Goal: Communication & Community: Ask a question

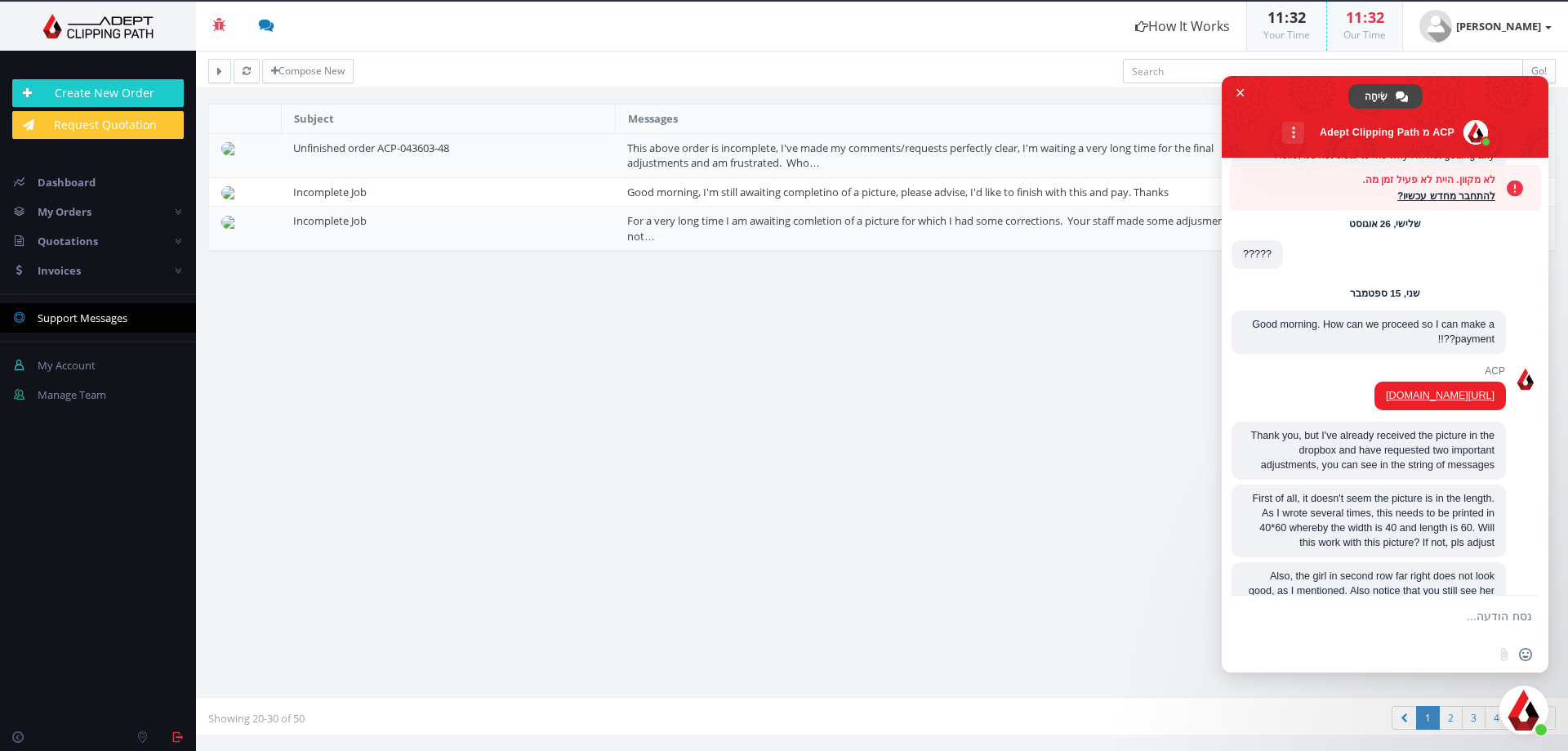
scroll to position [3599, 0]
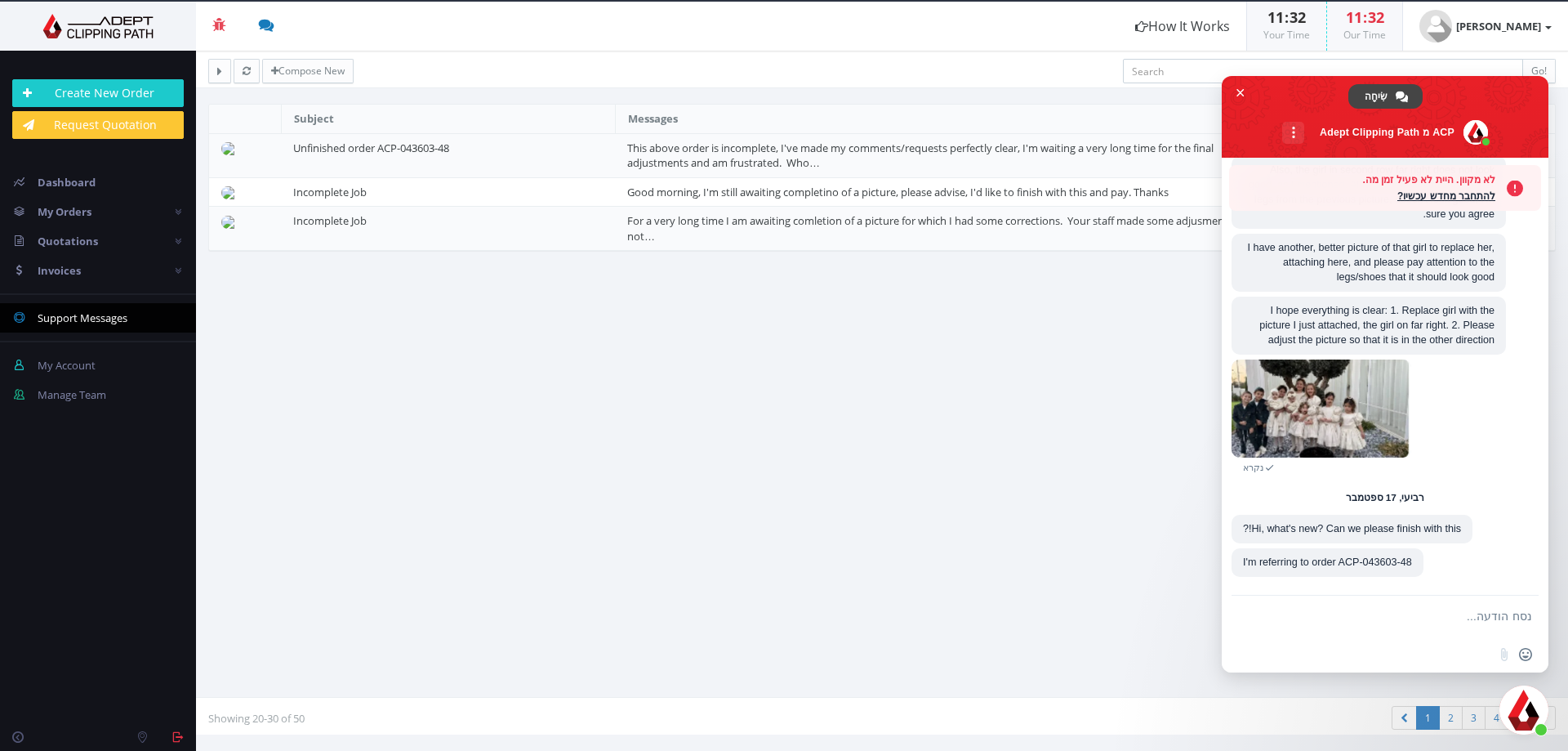
click at [881, 414] on section "Subject Messages Date Unfinished order ACP-043603-48 about 20 hours ago Incompl…" at bounding box center [882, 400] width 1372 height 618
click at [1244, 89] on span "סגור צ'אט" at bounding box center [1241, 93] width 8 height 8
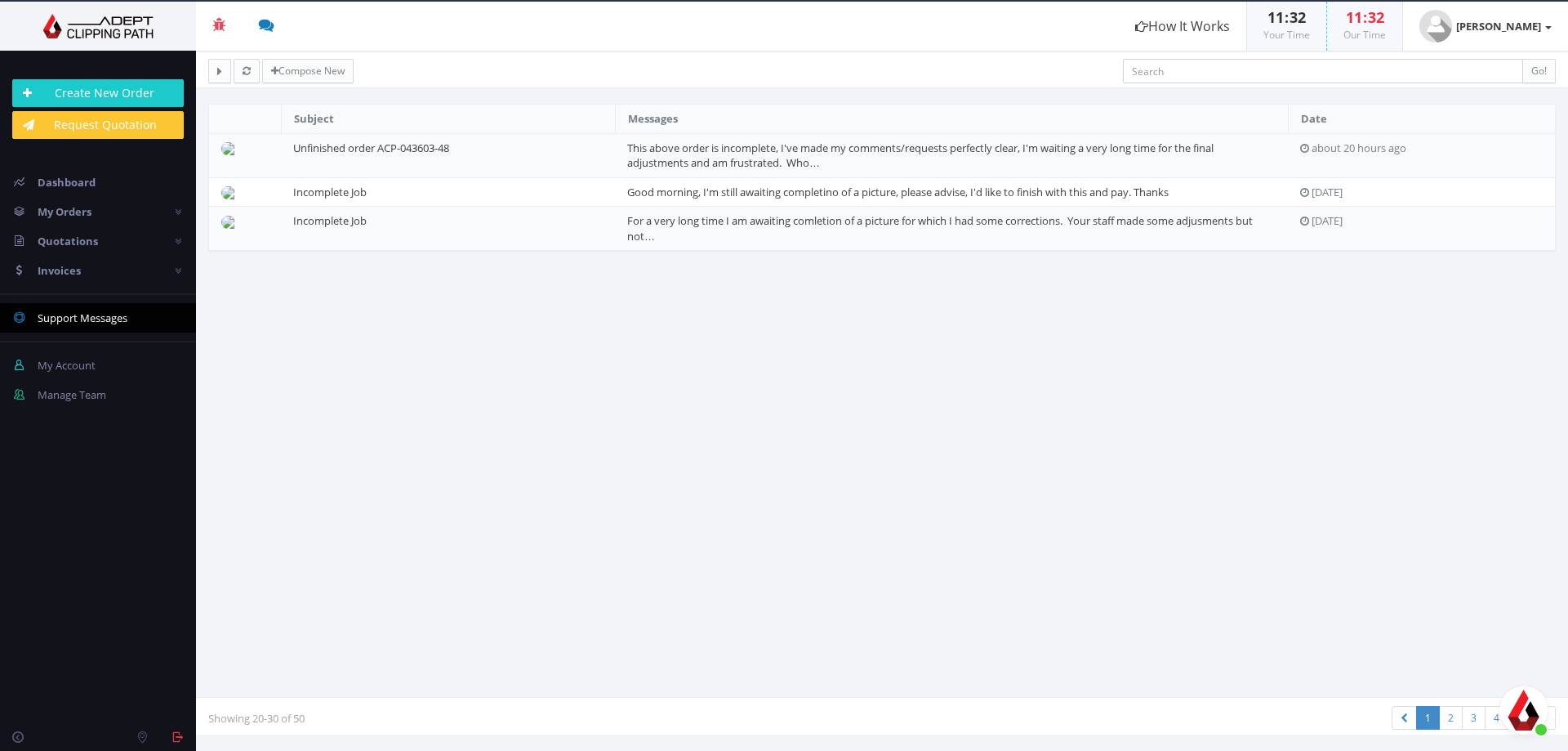
click at [1522, 715] on span "פתח צ'אט" at bounding box center [1524, 710] width 49 height 49
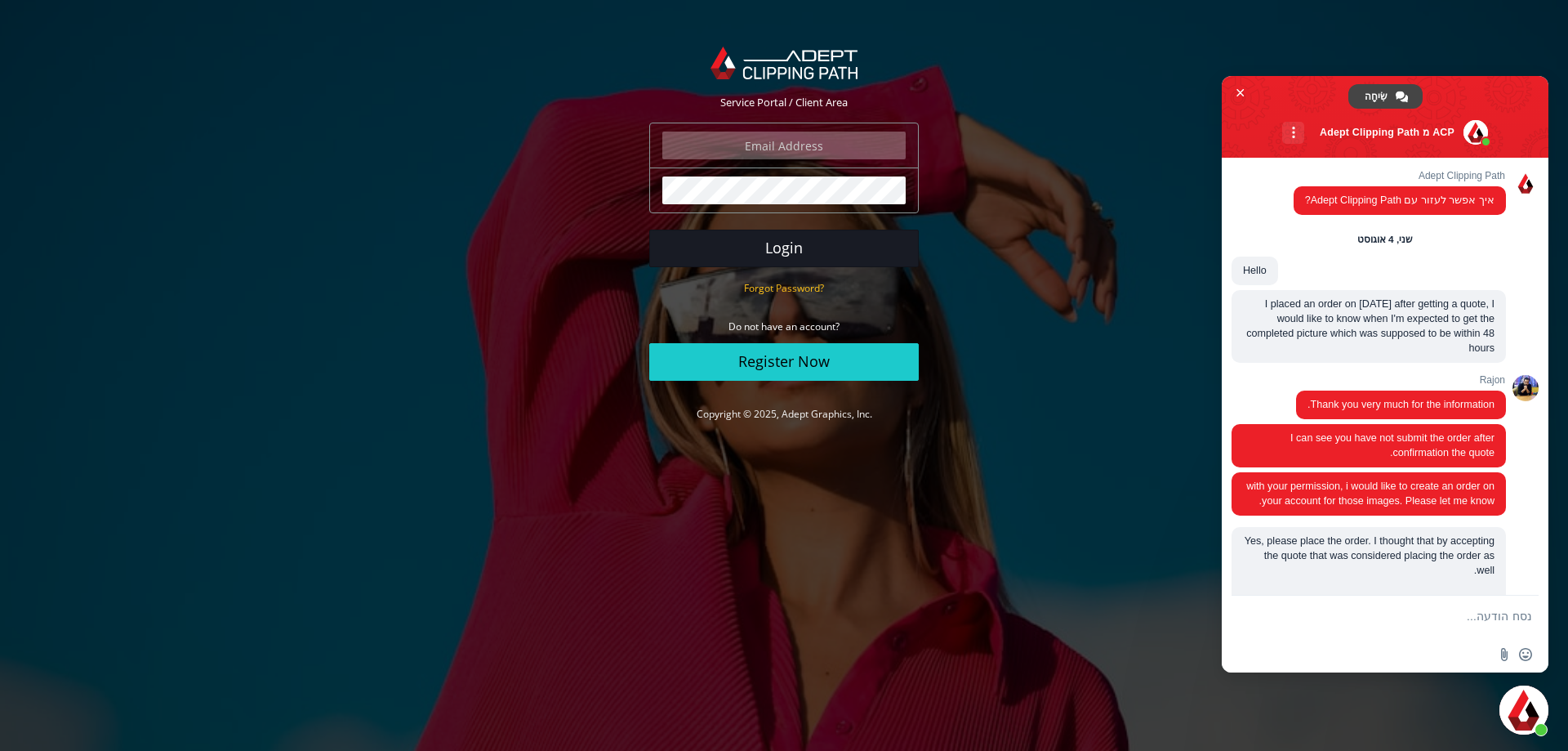
scroll to position [3546, 0]
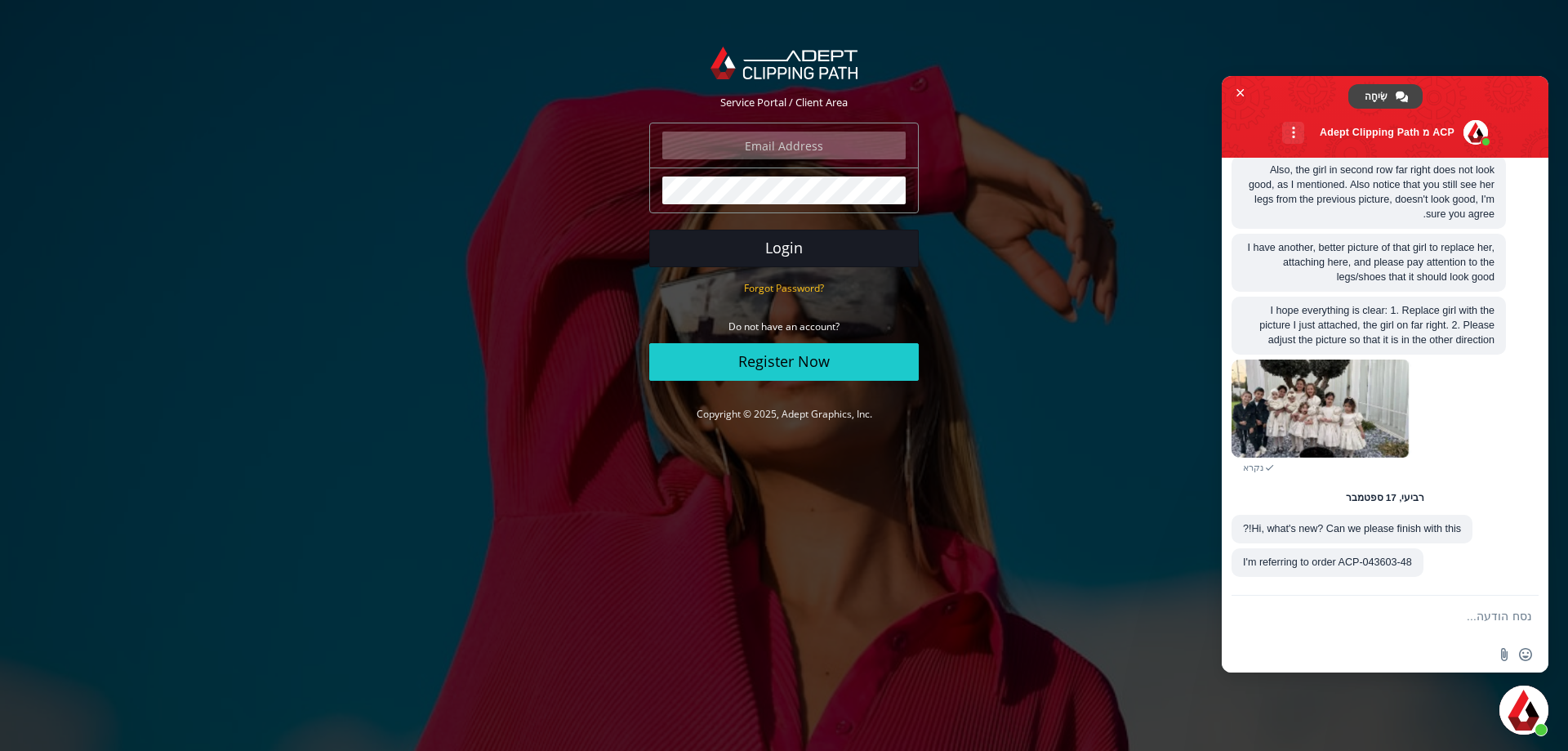
type input "[PERSON_NAME][EMAIL_ADDRESS][DOMAIN_NAME]"
click at [740, 252] on button "Login" at bounding box center [784, 249] width 270 height 37
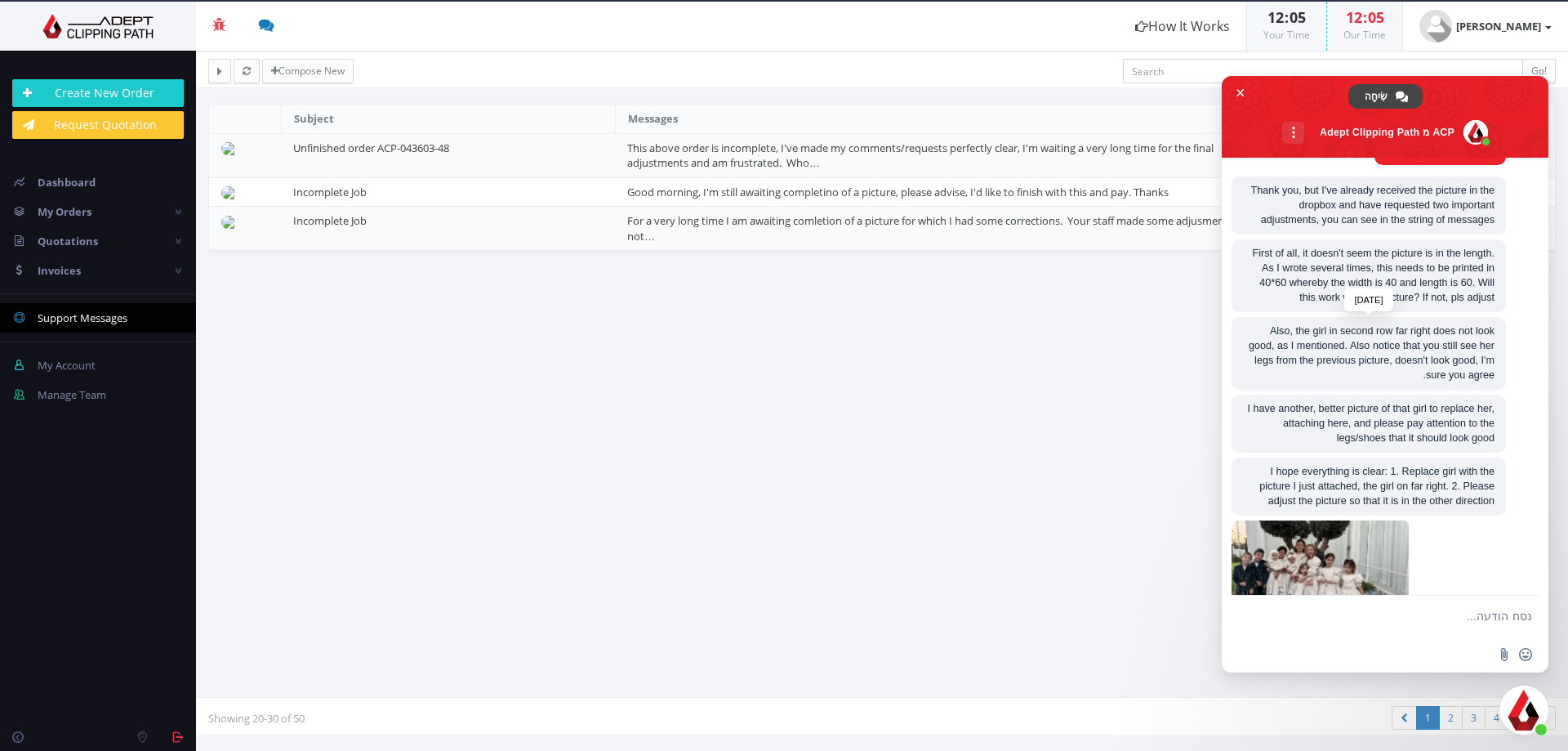
scroll to position [3546, 0]
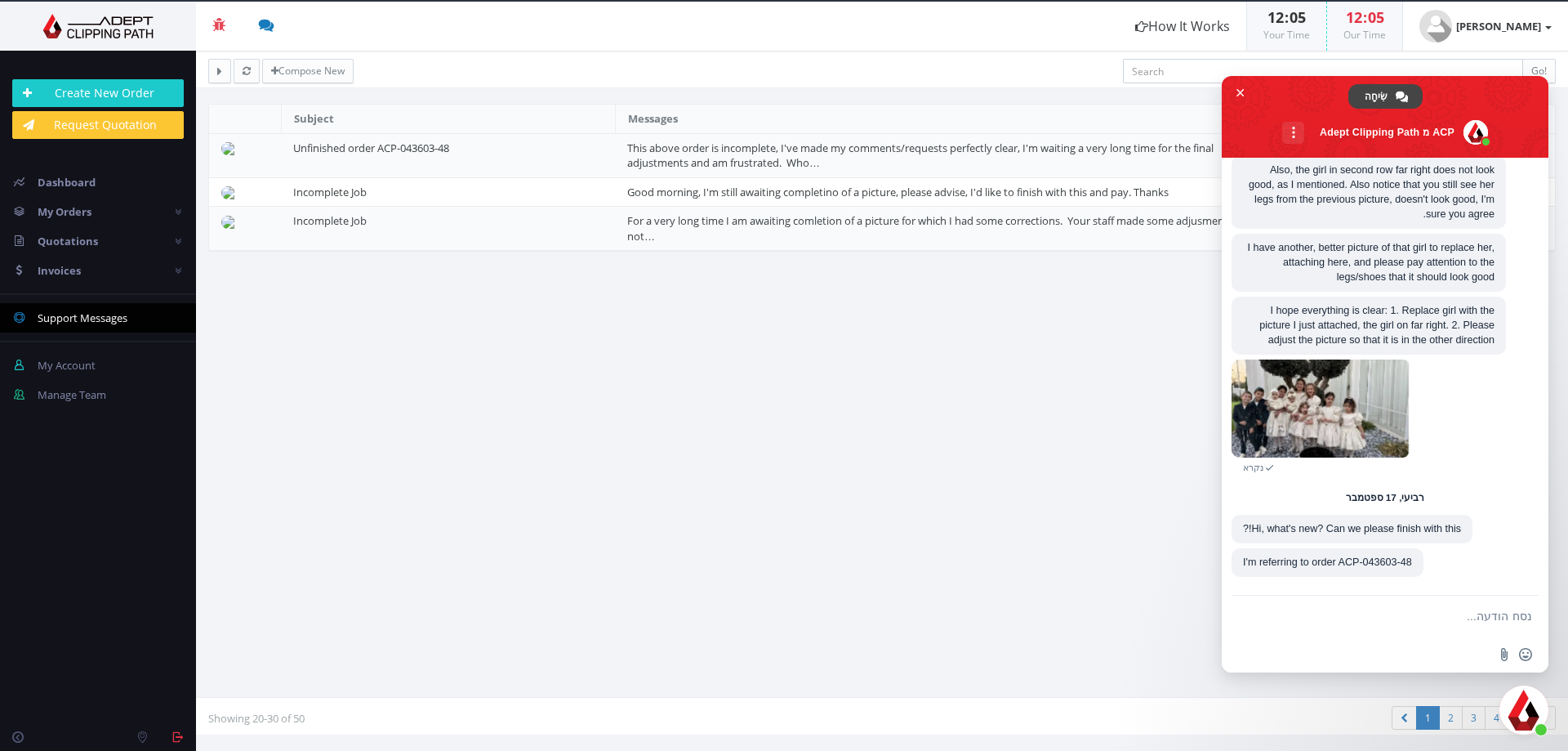
click at [1512, 611] on textarea "נסח הודעה..." at bounding box center [1402, 617] width 258 height 14
type textarea "???!!!!"
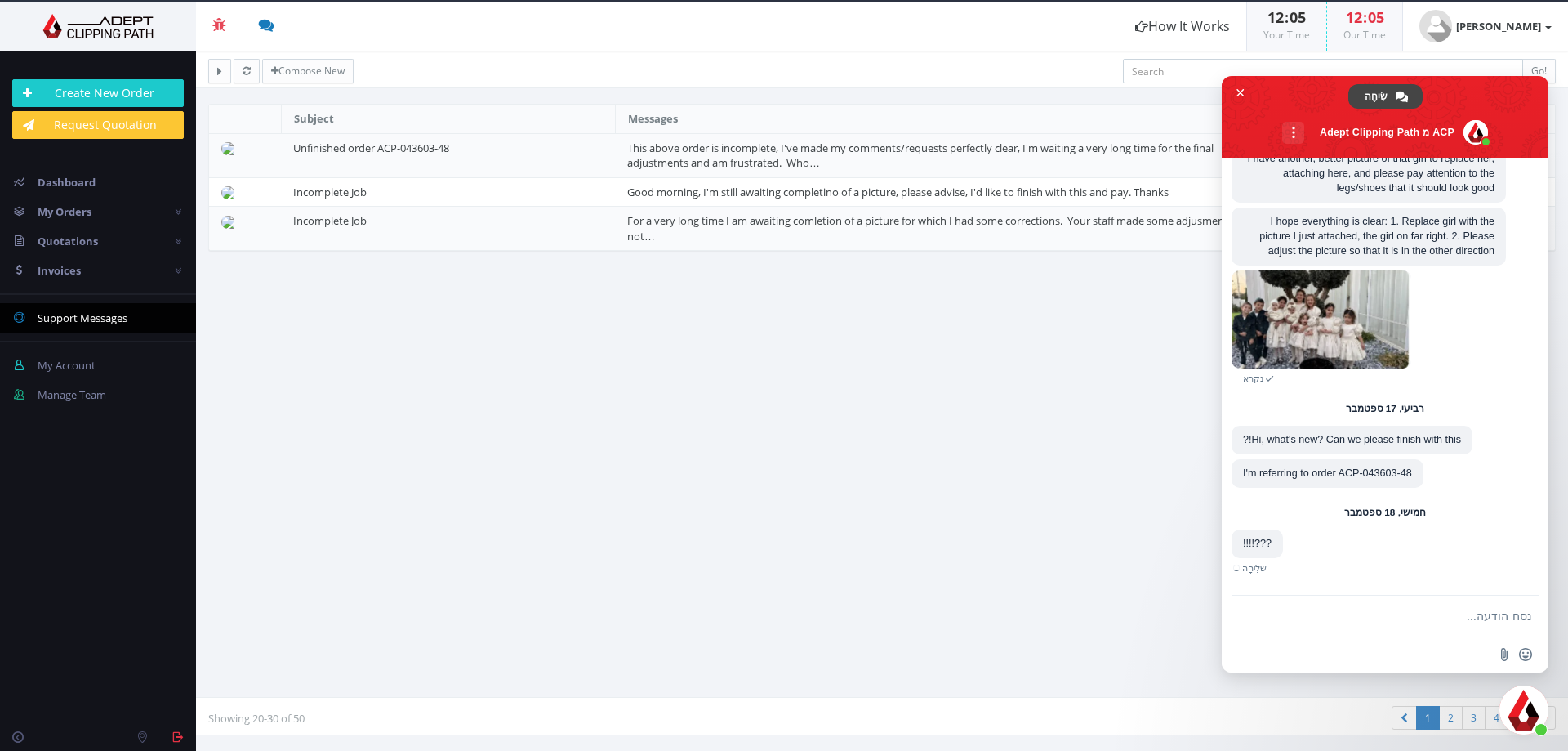
scroll to position [3617, 0]
